Goal: Transaction & Acquisition: Purchase product/service

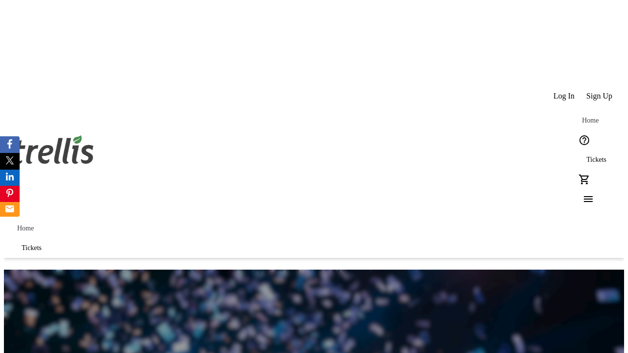
click at [600, 92] on span "Sign Up" at bounding box center [600, 96] width 26 height 9
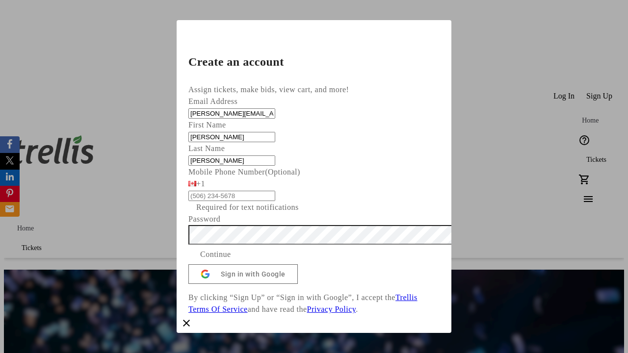
click at [231, 249] on span "Continue" at bounding box center [215, 255] width 31 height 12
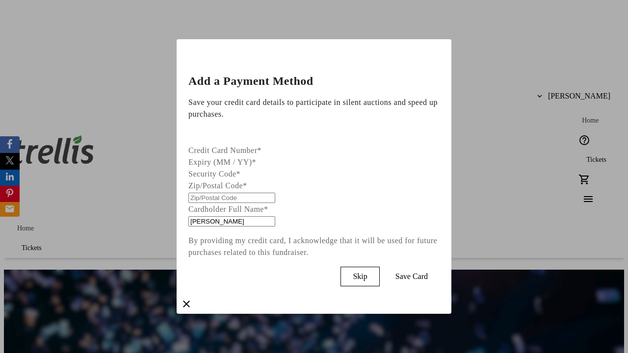
click at [367, 274] on span "Skip" at bounding box center [360, 276] width 14 height 9
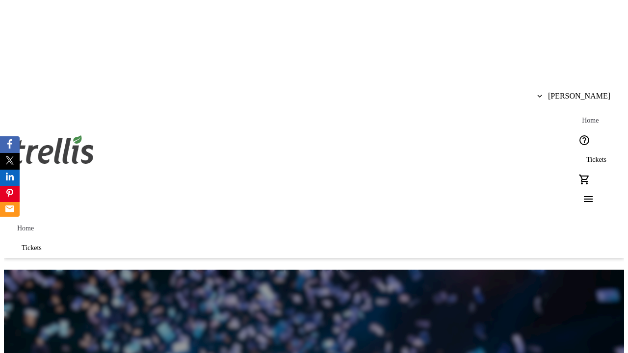
click at [587, 156] on span "Tickets" at bounding box center [597, 160] width 20 height 8
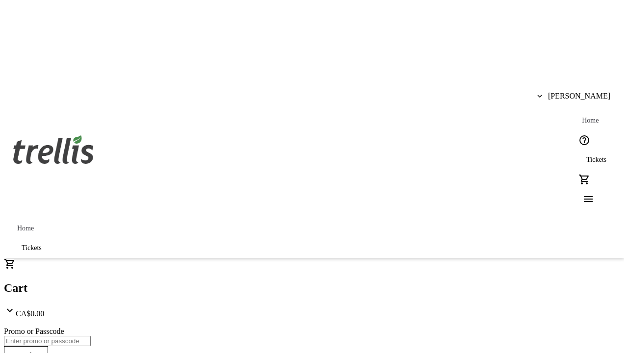
type input "1"
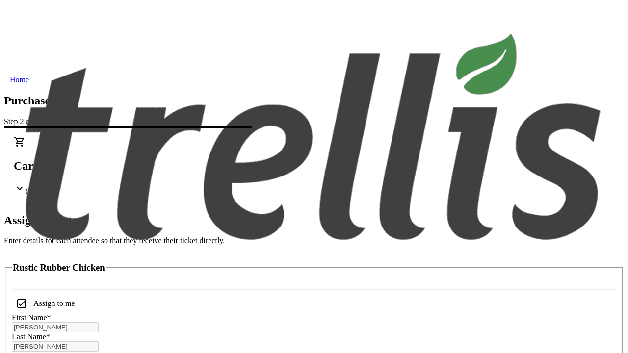
scroll to position [59, 0]
